Goal: Task Accomplishment & Management: Use online tool/utility

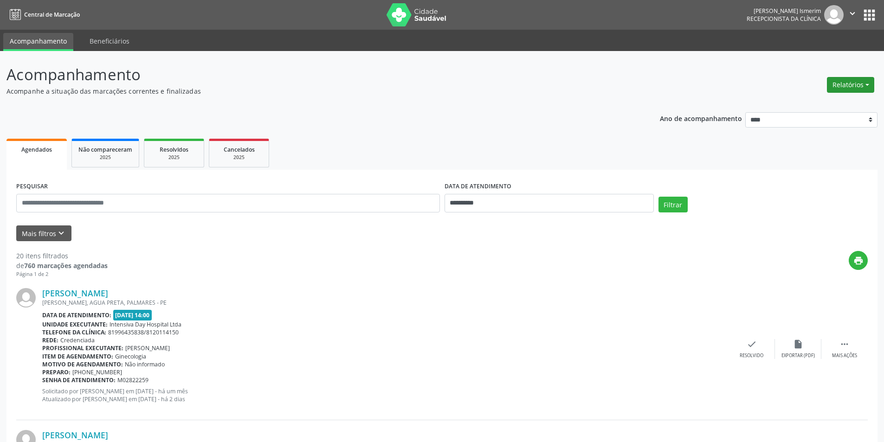
click at [866, 89] on button "Relatórios" at bounding box center [850, 85] width 47 height 16
click at [829, 104] on link "Agendamentos" at bounding box center [825, 104] width 100 height 13
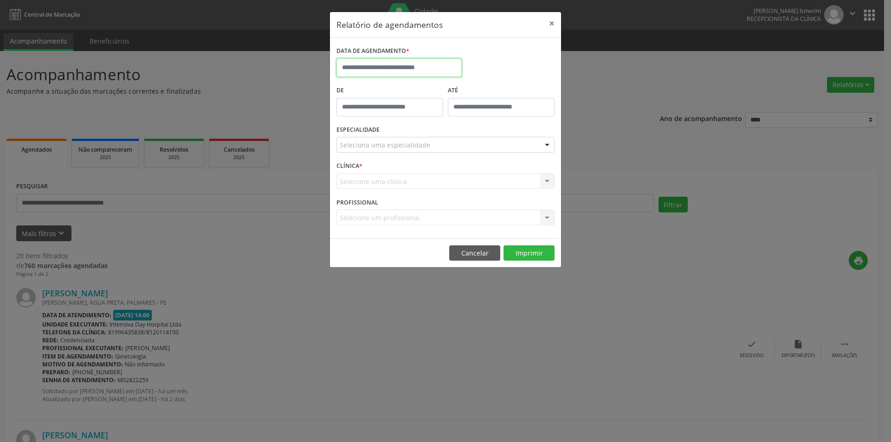
click at [440, 69] on input "text" at bounding box center [398, 67] width 125 height 19
click at [407, 192] on span "27" at bounding box center [408, 190] width 18 height 18
type input "**********"
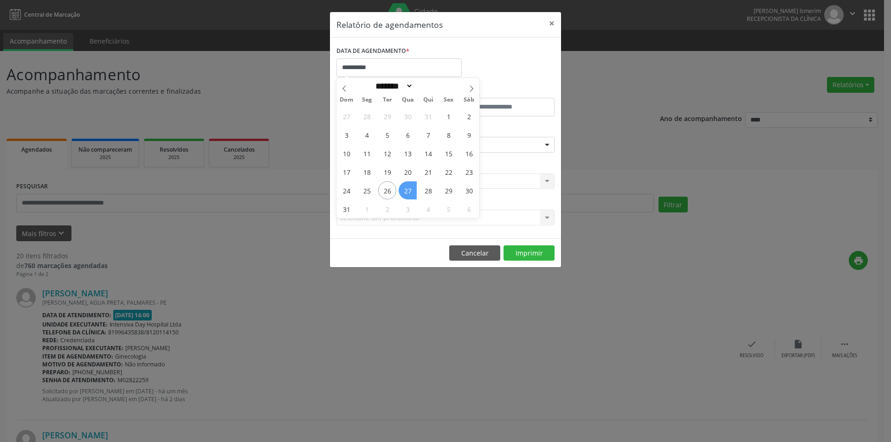
click at [407, 192] on span "27" at bounding box center [408, 190] width 18 height 18
click at [442, 148] on div "Seleciona uma especialidade" at bounding box center [445, 145] width 218 height 16
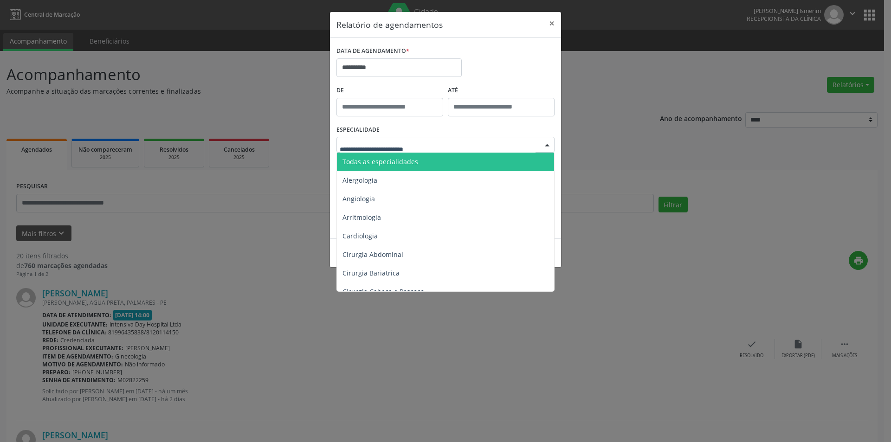
click at [406, 158] on span "Todas as especialidades" at bounding box center [380, 161] width 76 height 9
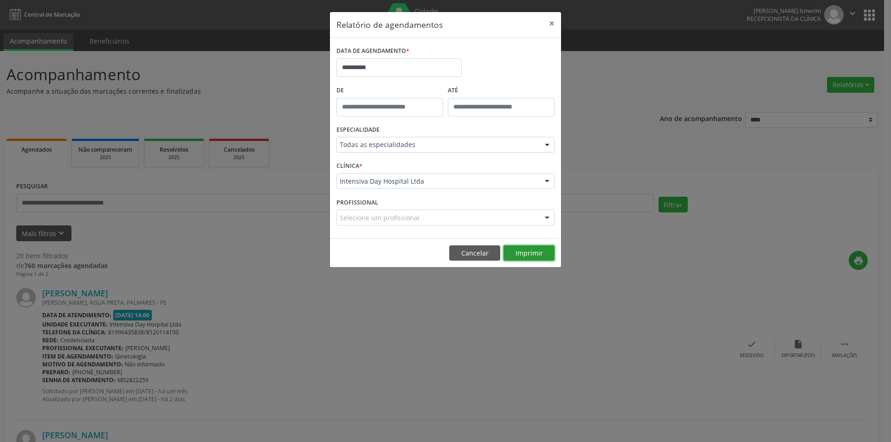
click at [534, 256] on button "Imprimir" at bounding box center [528, 253] width 51 height 16
